Goal: Transaction & Acquisition: Obtain resource

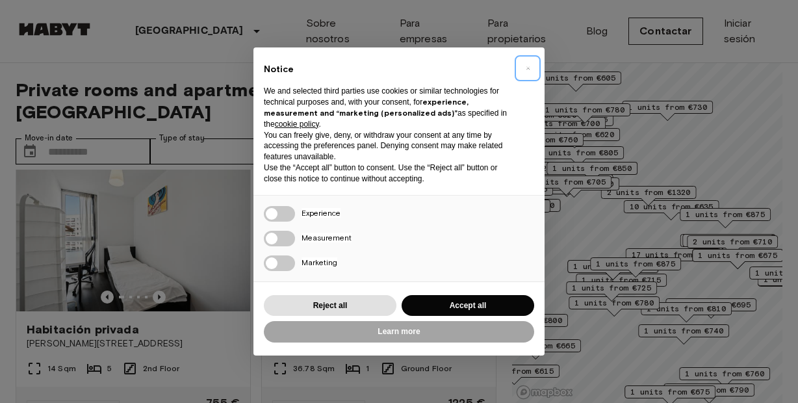
click at [529, 69] on button "×" at bounding box center [527, 68] width 21 height 21
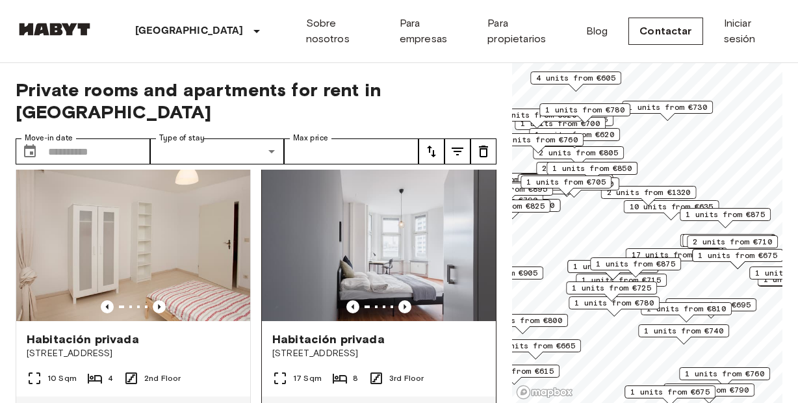
scroll to position [301, 0]
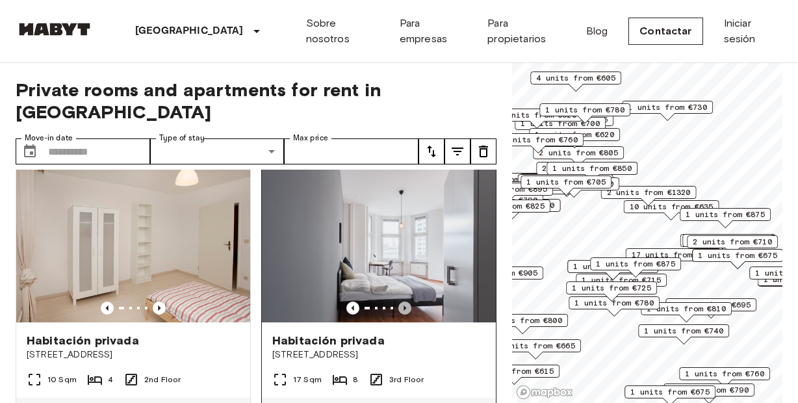
click at [403, 301] on icon "Previous image" at bounding box center [404, 307] width 13 height 13
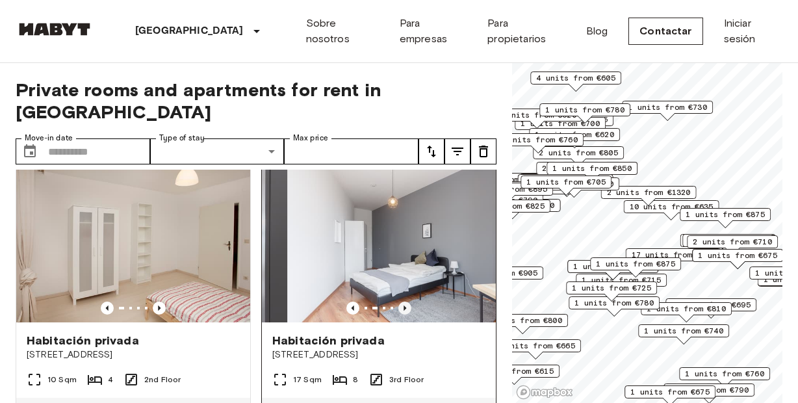
click at [403, 301] on icon "Previous image" at bounding box center [404, 307] width 13 height 13
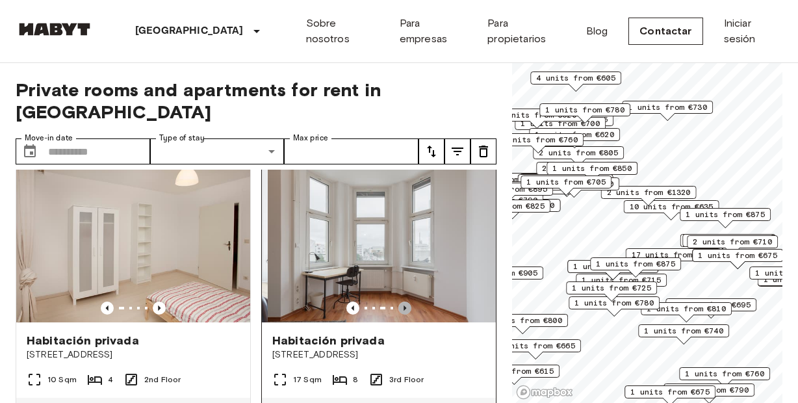
click at [403, 301] on icon "Previous image" at bounding box center [404, 307] width 13 height 13
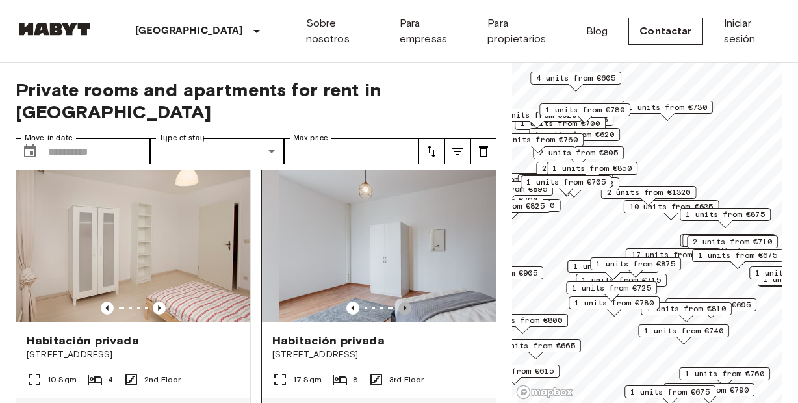
click at [403, 301] on icon "Previous image" at bounding box center [404, 307] width 13 height 13
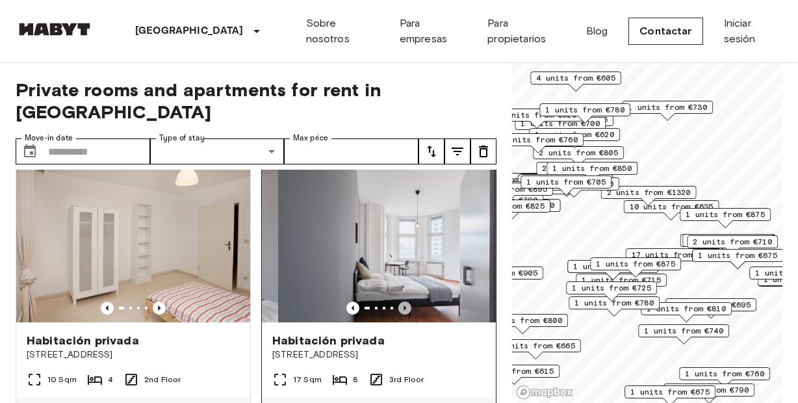
click at [403, 301] on icon "Previous image" at bounding box center [404, 307] width 13 height 13
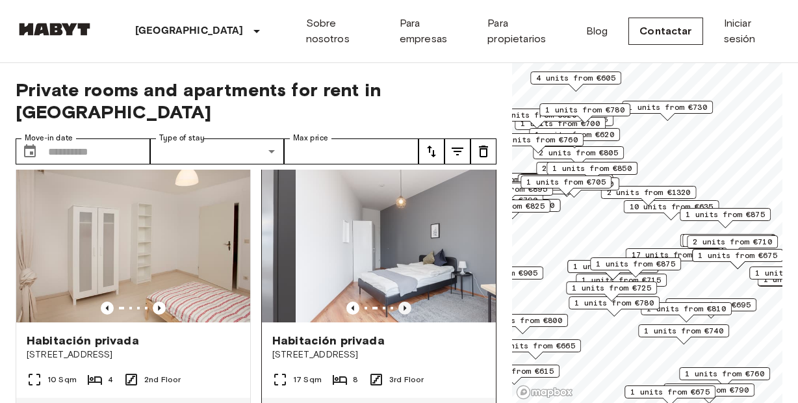
click at [403, 301] on icon "Previous image" at bounding box center [404, 307] width 13 height 13
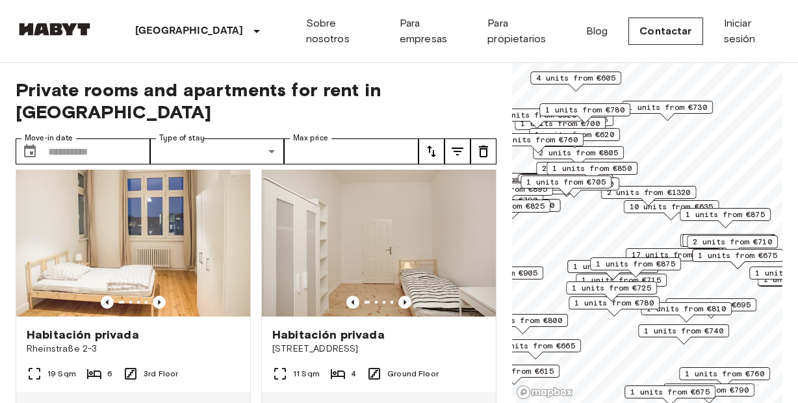
scroll to position [595, 0]
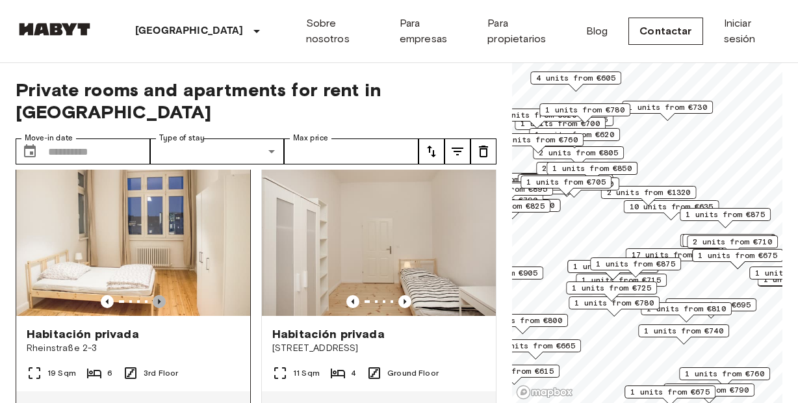
click at [162, 295] on icon "Previous image" at bounding box center [159, 301] width 13 height 13
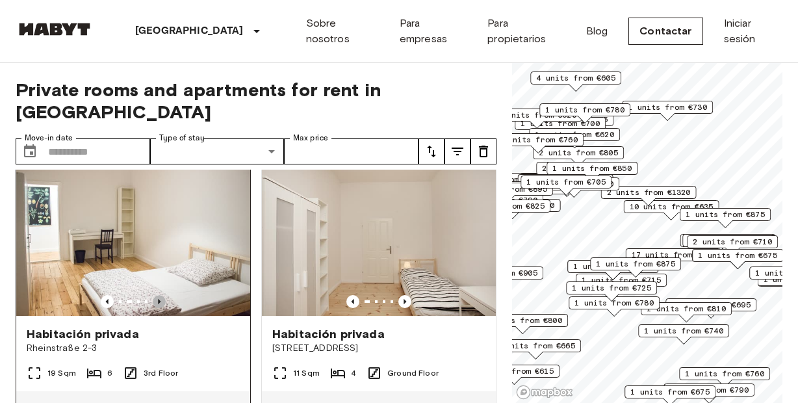
click at [162, 295] on icon "Previous image" at bounding box center [159, 301] width 13 height 13
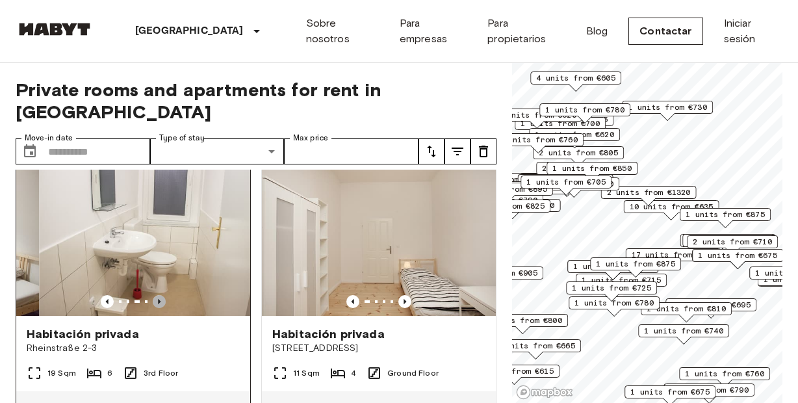
click at [162, 295] on icon "Previous image" at bounding box center [159, 301] width 13 height 13
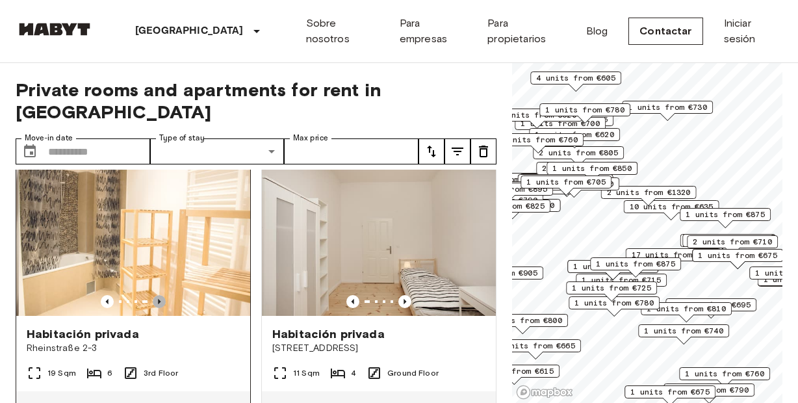
click at [162, 295] on icon "Previous image" at bounding box center [159, 301] width 13 height 13
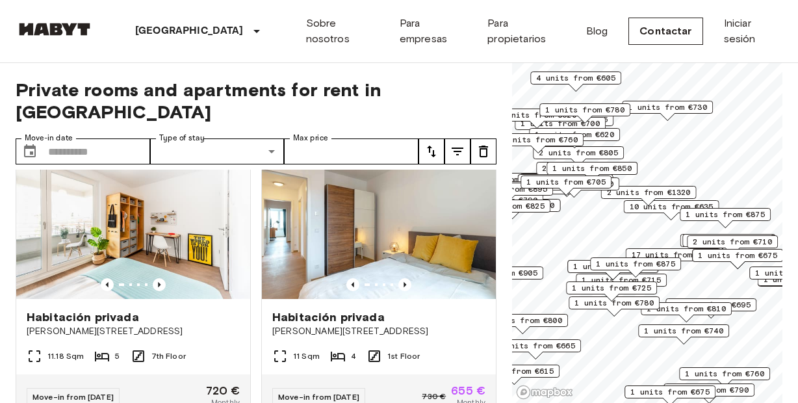
scroll to position [2062, 0]
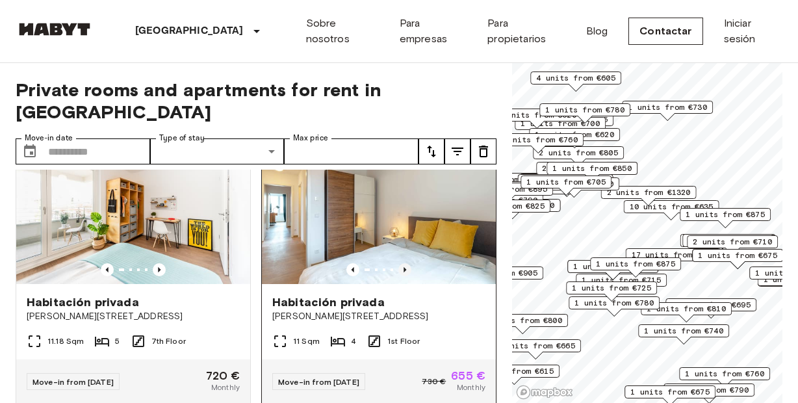
click at [407, 263] on icon "Previous image" at bounding box center [404, 269] width 13 height 13
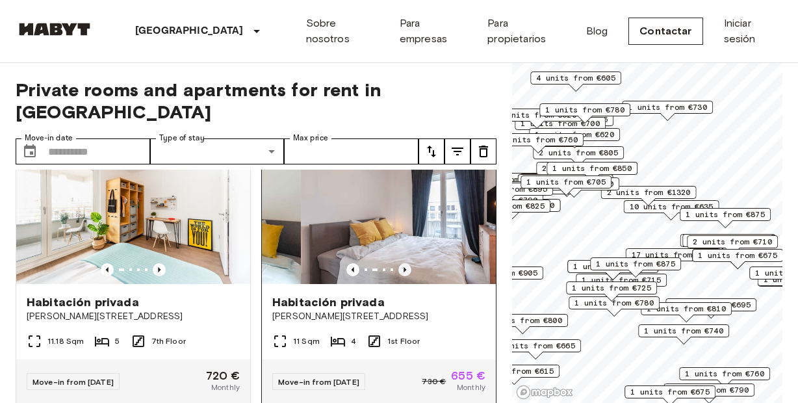
click at [407, 263] on icon "Previous image" at bounding box center [404, 269] width 13 height 13
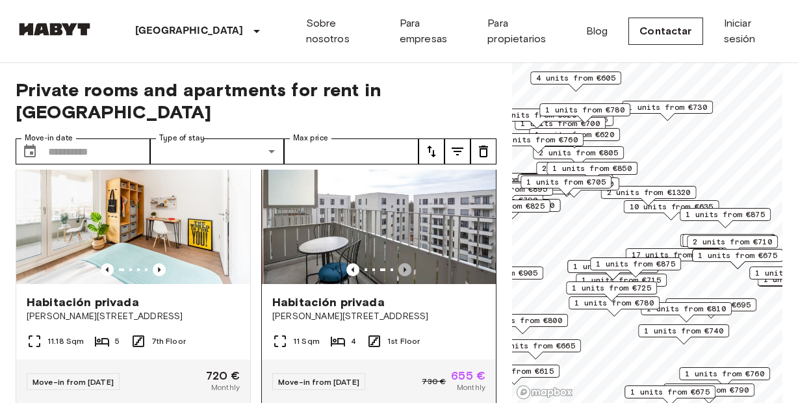
click at [405, 263] on icon "Previous image" at bounding box center [404, 269] width 13 height 13
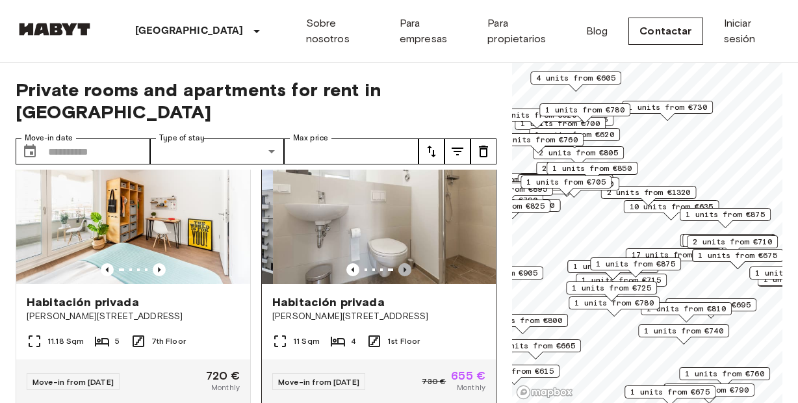
click at [405, 263] on icon "Previous image" at bounding box center [404, 269] width 13 height 13
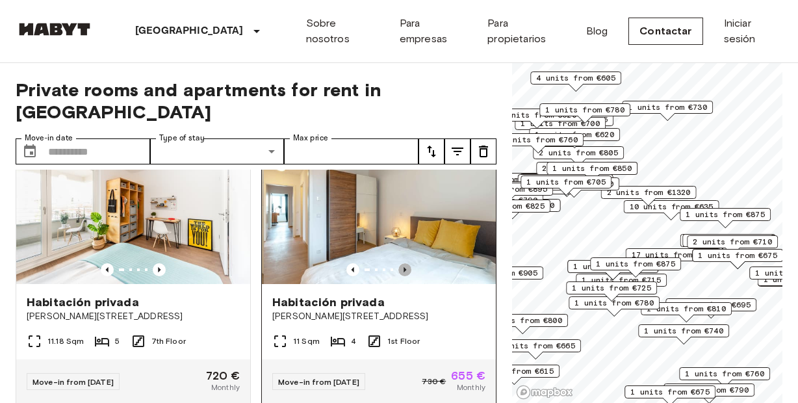
click at [405, 263] on icon "Previous image" at bounding box center [404, 269] width 13 height 13
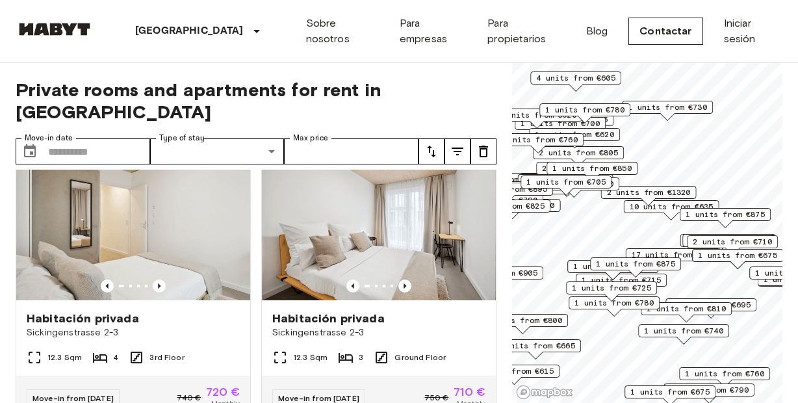
scroll to position [1471, 0]
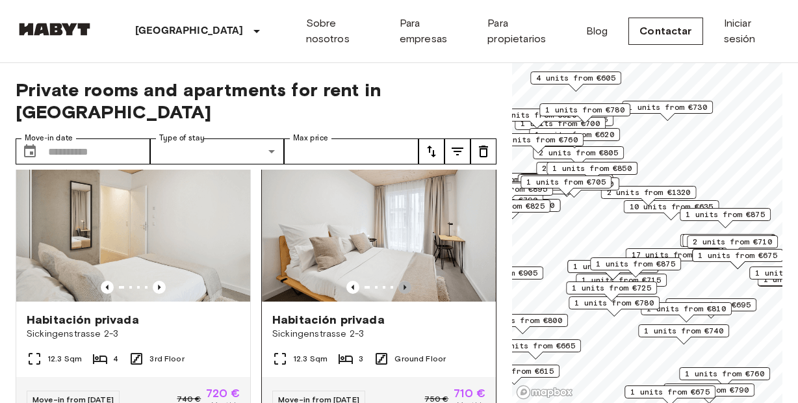
click at [410, 281] on icon "Previous image" at bounding box center [404, 287] width 13 height 13
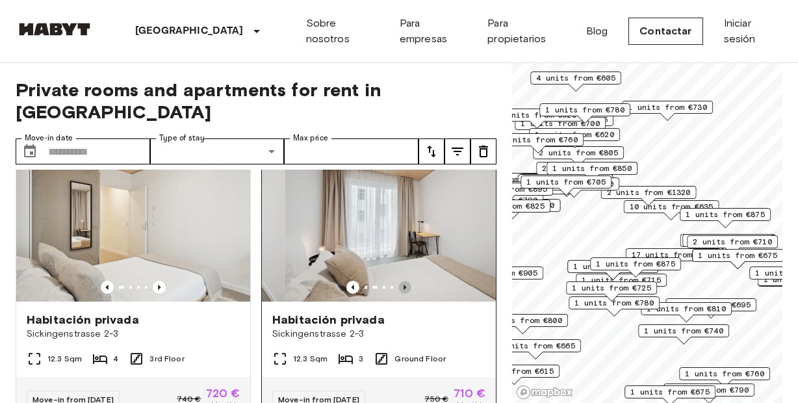
click at [410, 281] on icon "Previous image" at bounding box center [404, 287] width 13 height 13
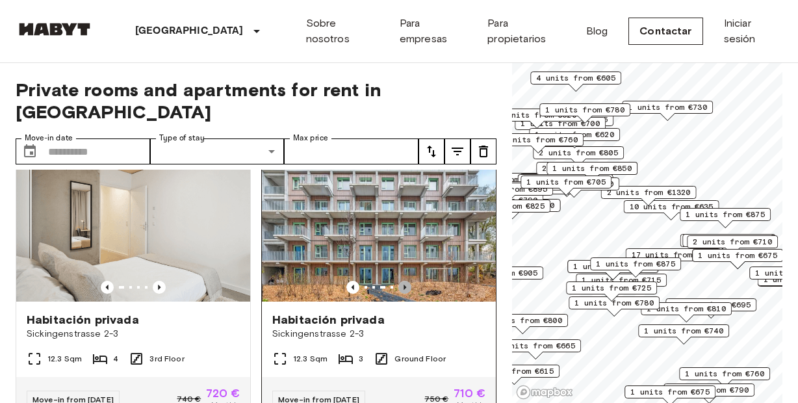
click at [409, 281] on icon "Previous image" at bounding box center [404, 287] width 13 height 13
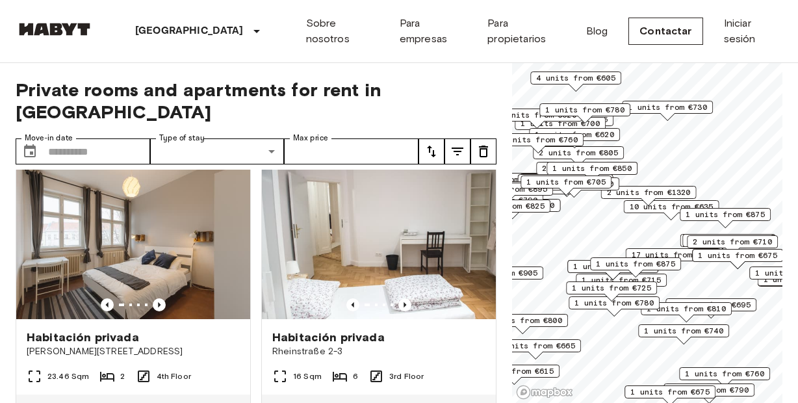
scroll to position [878, 0]
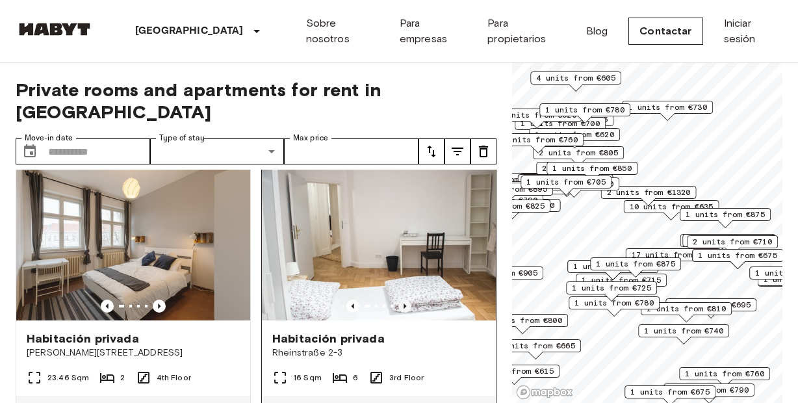
click at [402, 299] on icon "Previous image" at bounding box center [404, 305] width 13 height 13
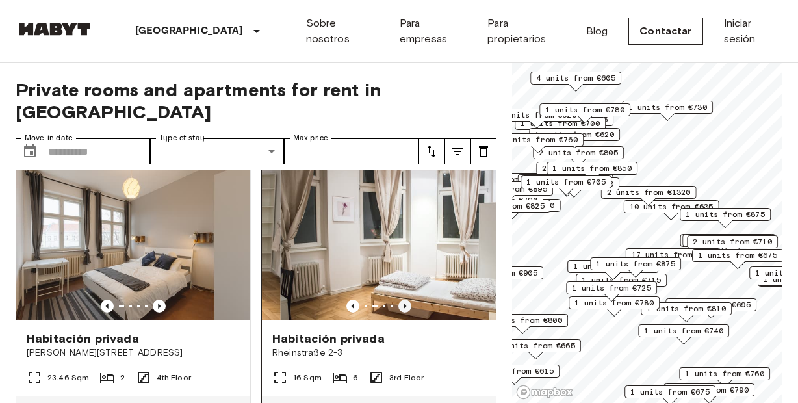
click at [402, 299] on icon "Previous image" at bounding box center [404, 305] width 13 height 13
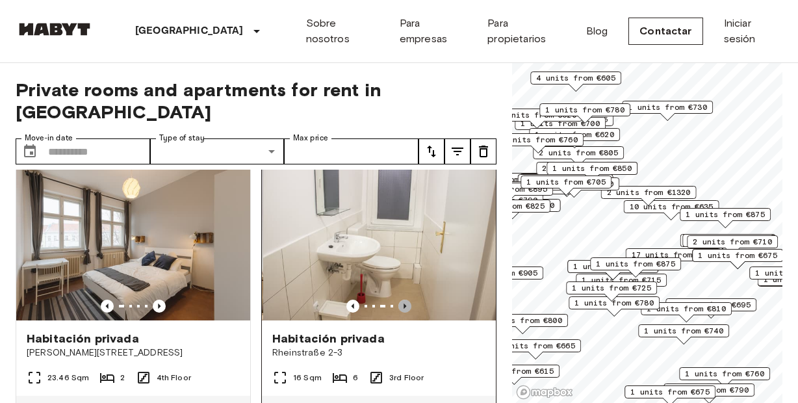
click at [402, 299] on icon "Previous image" at bounding box center [404, 305] width 13 height 13
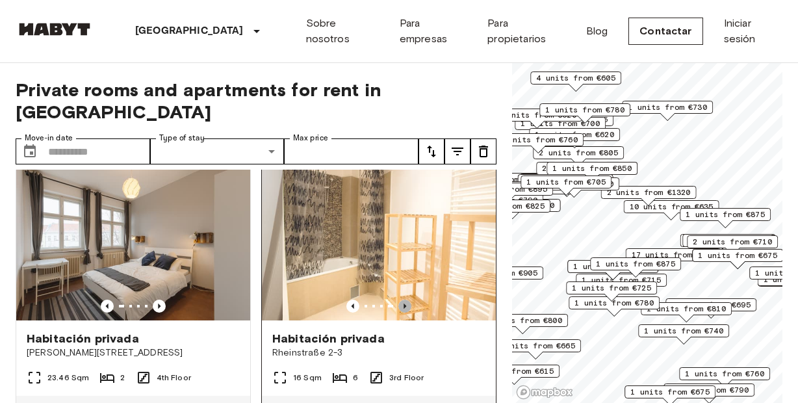
click at [402, 299] on icon "Previous image" at bounding box center [404, 305] width 13 height 13
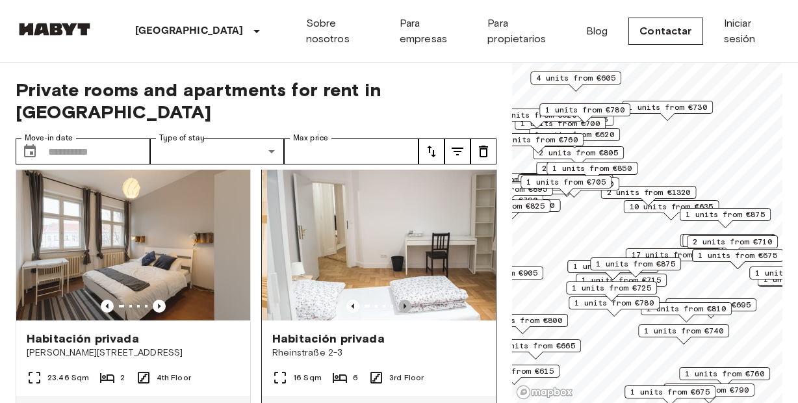
click at [402, 299] on icon "Previous image" at bounding box center [404, 305] width 13 height 13
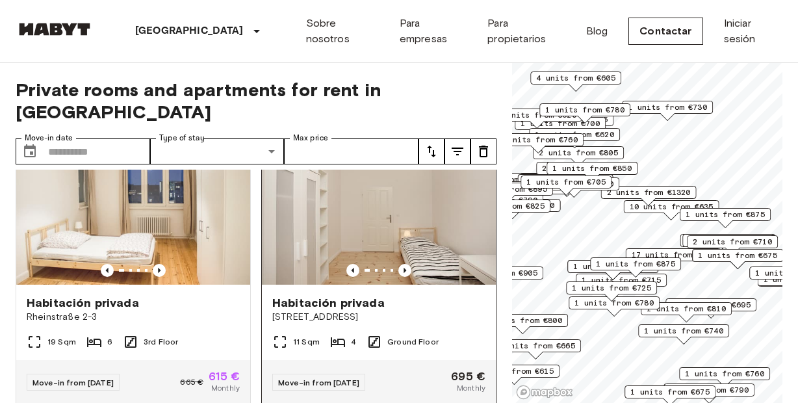
scroll to position [627, 0]
click at [404, 263] on icon "Previous image" at bounding box center [404, 269] width 13 height 13
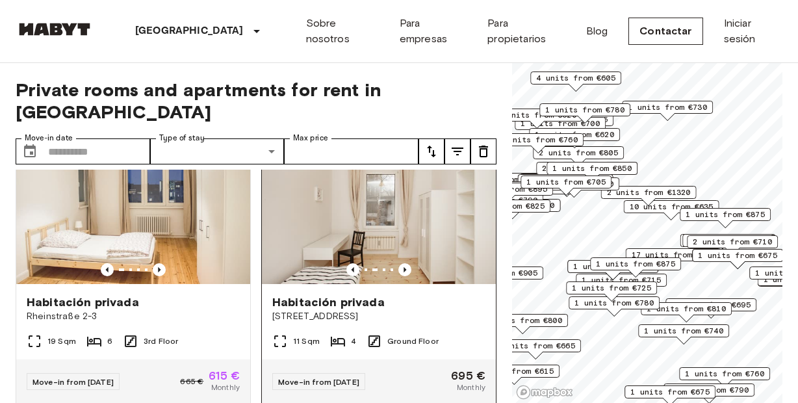
click at [353, 310] on span "[STREET_ADDRESS]" at bounding box center [378, 316] width 213 height 13
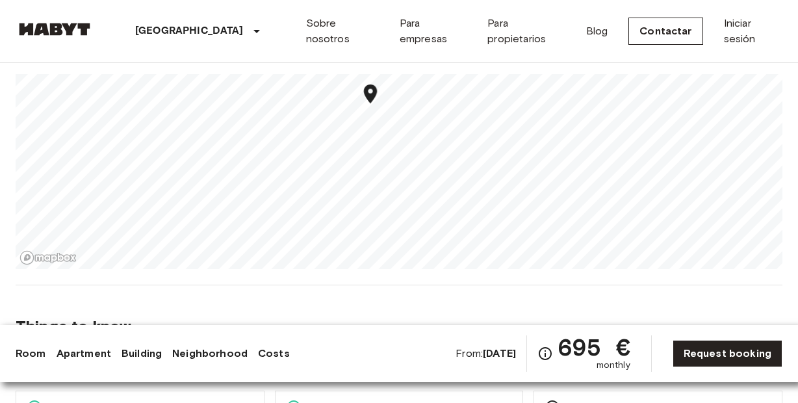
scroll to position [860, 0]
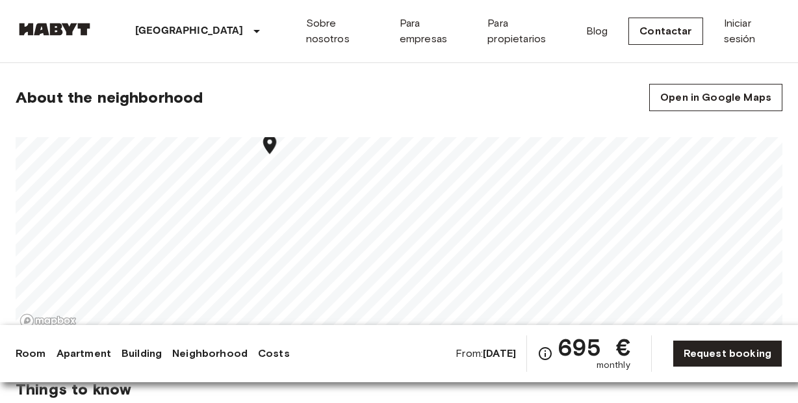
scroll to position [805, 0]
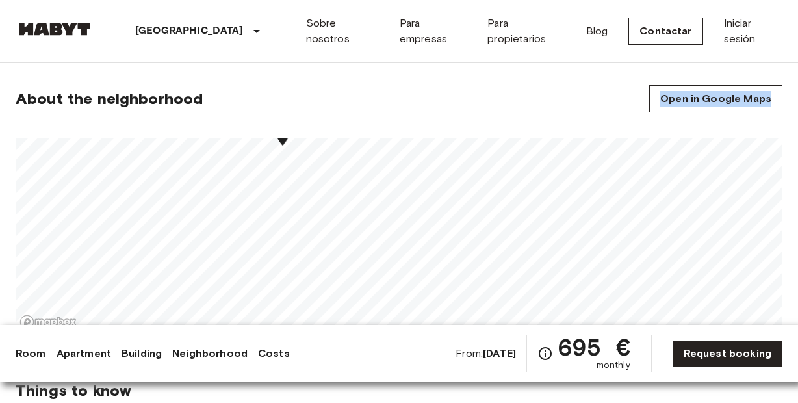
click at [296, 238] on section "About the neighborhood Open in Google Maps" at bounding box center [399, 202] width 766 height 296
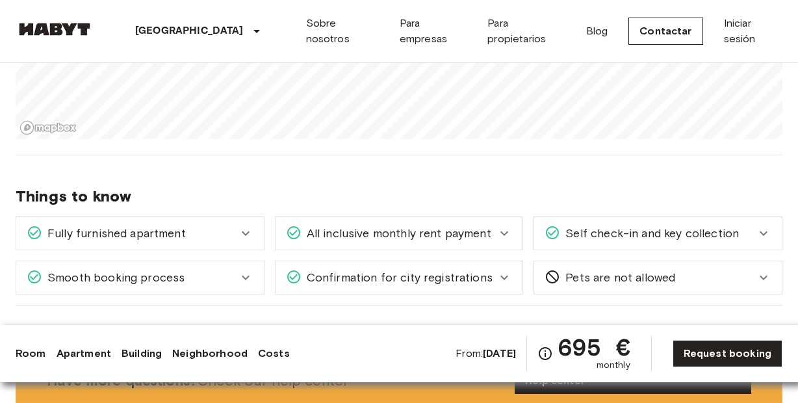
scroll to position [1005, 0]
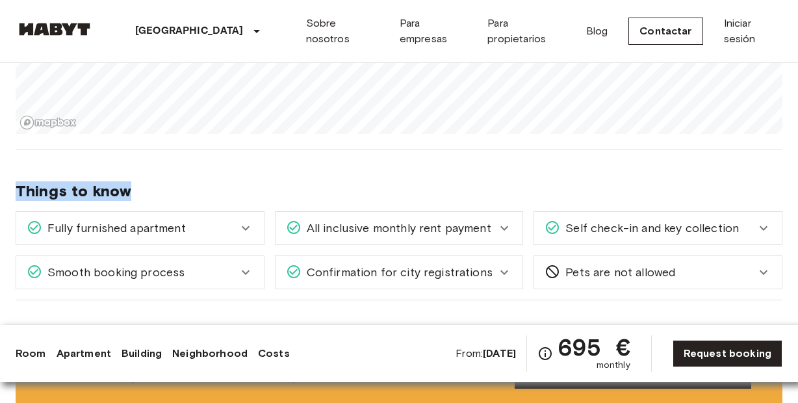
drag, startPoint x: 353, startPoint y: 195, endPoint x: 351, endPoint y: 157, distance: 38.4
click at [351, 157] on div "Things to know Fully furnished apartment All you need to do is pack your clothe…" at bounding box center [399, 225] width 766 height 150
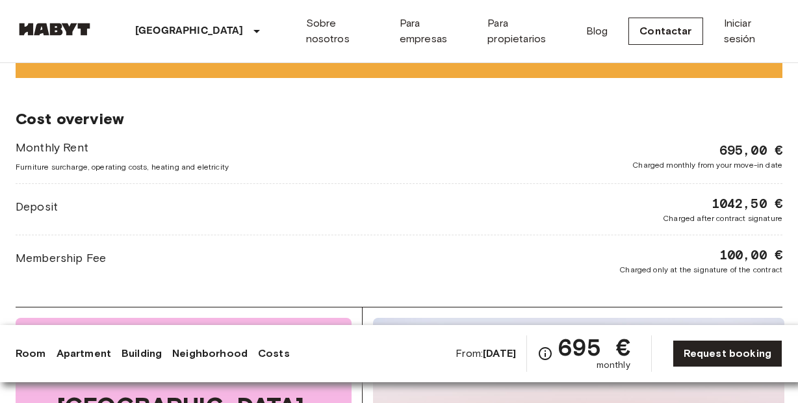
scroll to position [1341, 0]
